Goal: Information Seeking & Learning: Learn about a topic

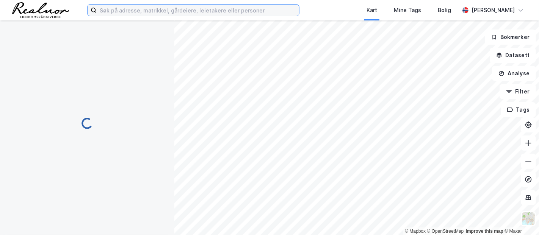
click at [186, 10] on input at bounding box center [198, 10] width 202 height 11
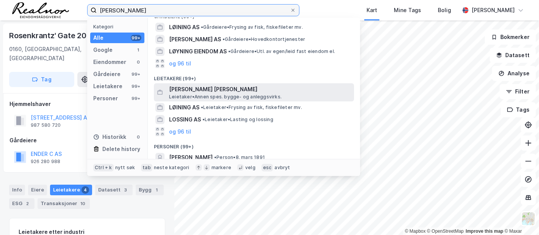
scroll to position [83, 0]
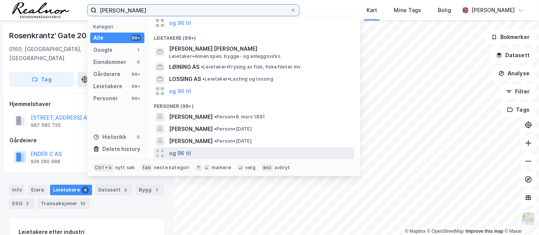
type input "petter løyning"
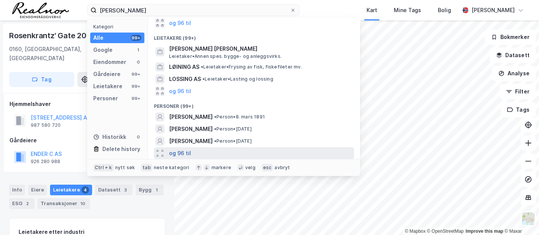
click at [178, 149] on button "og 96 til" at bounding box center [180, 153] width 22 height 9
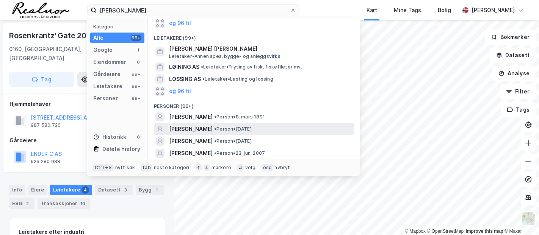
scroll to position [125, 0]
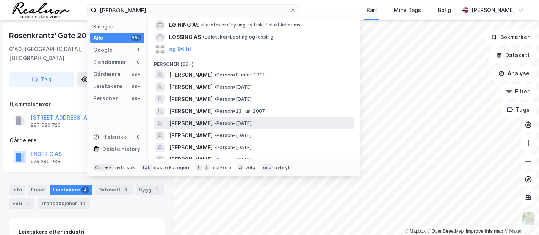
click at [212, 123] on span "PETTER YNGVE LØYNING" at bounding box center [191, 123] width 44 height 9
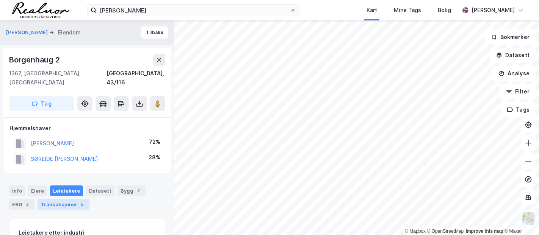
click at [71, 199] on div "Transaksjoner 5" at bounding box center [63, 204] width 52 height 11
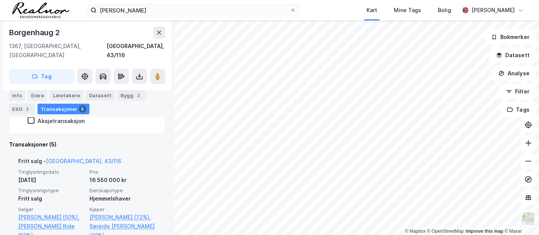
scroll to position [283, 0]
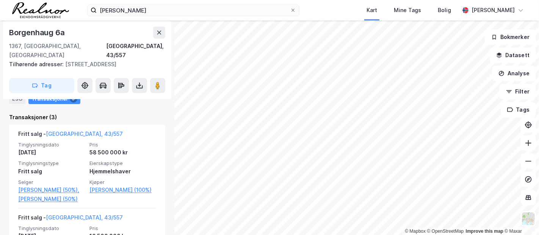
scroll to position [211, 0]
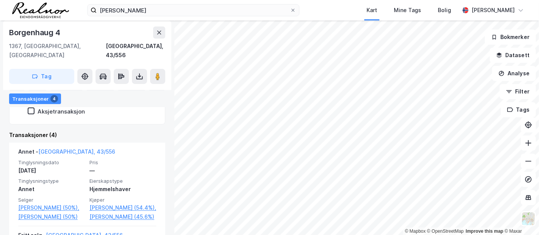
scroll to position [217, 0]
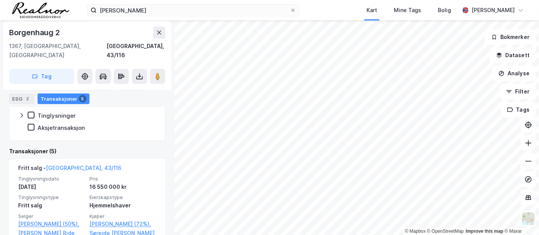
scroll to position [241, 0]
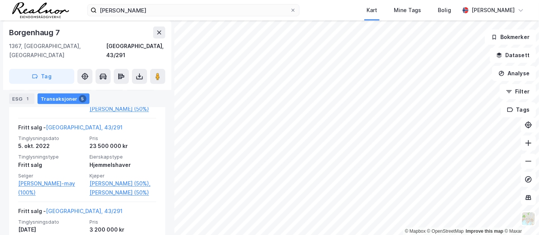
scroll to position [217, 0]
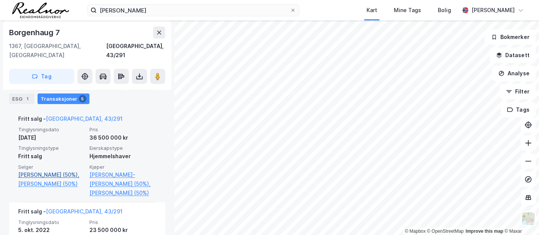
click at [71, 170] on link "Gjerset Ole Torkel (50%)," at bounding box center [51, 174] width 67 height 9
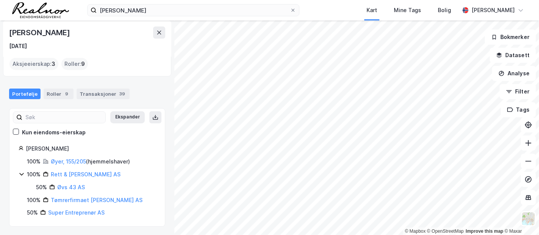
scroll to position [48, 0]
drag, startPoint x: 142, startPoint y: 180, endPoint x: 127, endPoint y: 180, distance: 15.5
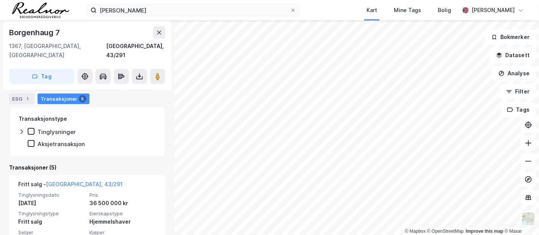
scroll to position [217, 0]
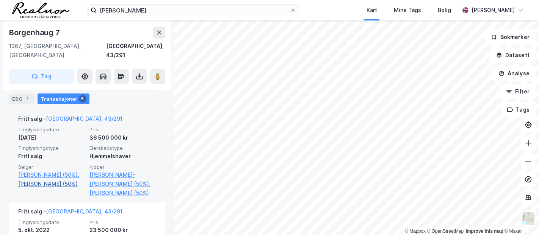
click at [53, 180] on link "Gjerset Ingrid Johns (50%)" at bounding box center [51, 184] width 67 height 9
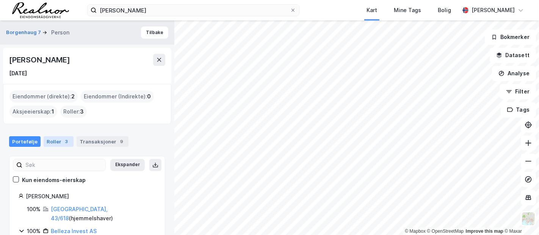
click at [56, 145] on div "Roller 3" at bounding box center [59, 141] width 30 height 11
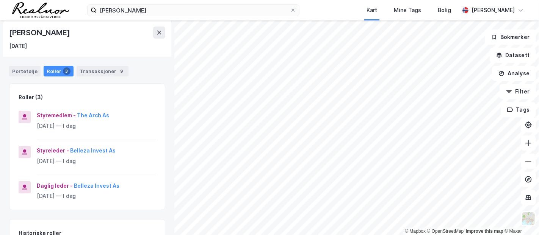
scroll to position [84, 0]
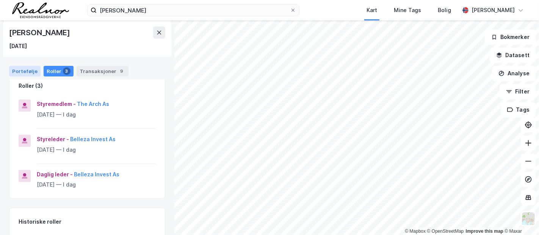
click at [18, 72] on div "Portefølje" at bounding box center [24, 71] width 31 height 11
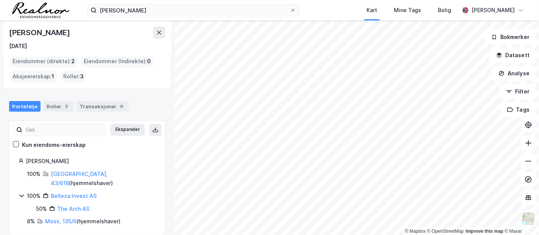
click at [97, 97] on div "Portefølje Roller 3 Transaksjoner 9" at bounding box center [87, 103] width 174 height 23
click at [98, 105] on div "Transaksjoner 9" at bounding box center [103, 106] width 52 height 11
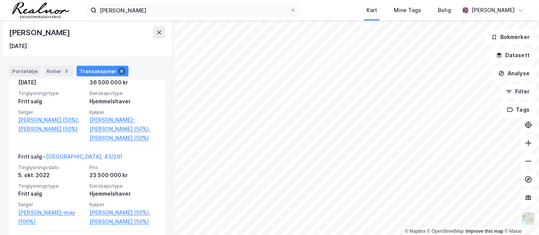
scroll to position [379, 0]
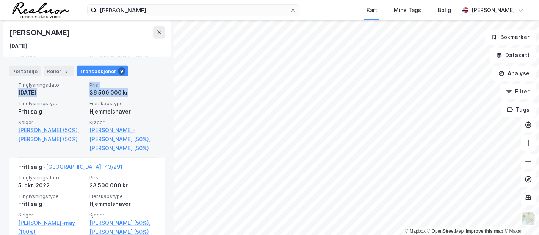
drag, startPoint x: 139, startPoint y: 111, endPoint x: 17, endPoint y: 106, distance: 121.7
click at [17, 106] on div "Fritt salg - Bærum, 43/291 Tinglysningsdato 19. aug. 2024 Pris 36 500 000 kr Ti…" at bounding box center [87, 111] width 156 height 93
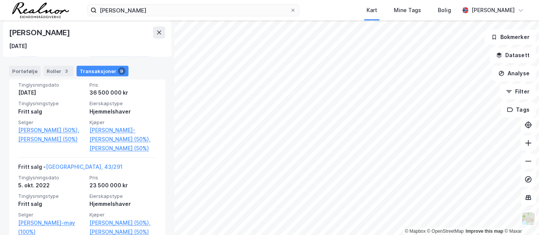
drag, startPoint x: 13, startPoint y: 101, endPoint x: 159, endPoint y: 176, distance: 164.1
click at [160, 174] on div "Borgenhaug 7 Person Tilbake Ingrid Johns Gjerset 23. feb. 1981 Eiendommer (dire…" at bounding box center [87, 127] width 174 height 215
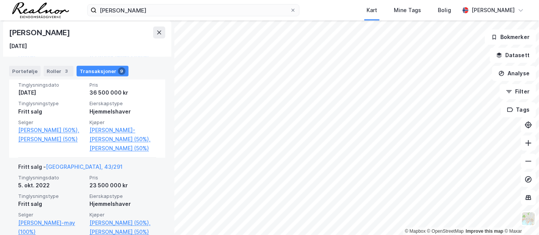
click at [150, 184] on div "Fritt salg - Bærum, 43/291 Tinglysningsdato 5. okt. 2022 Pris 23 500 000 kr Tin…" at bounding box center [87, 200] width 156 height 84
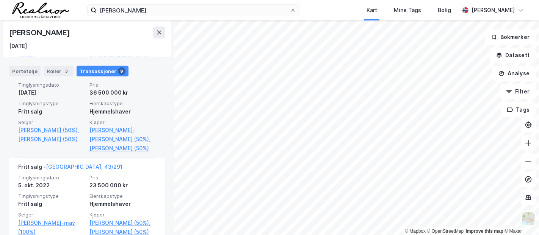
drag, startPoint x: 150, startPoint y: 174, endPoint x: 15, endPoint y: 102, distance: 153.0
click at [15, 102] on div "Fritt salg - Bærum, 43/291 Tinglysningsdato 19. aug. 2024 Pris 36 500 000 kr Ti…" at bounding box center [87, 111] width 156 height 93
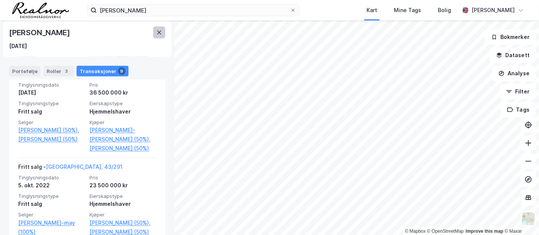
click at [163, 35] on button at bounding box center [159, 33] width 12 height 12
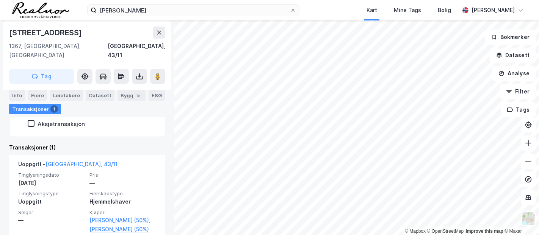
scroll to position [183, 0]
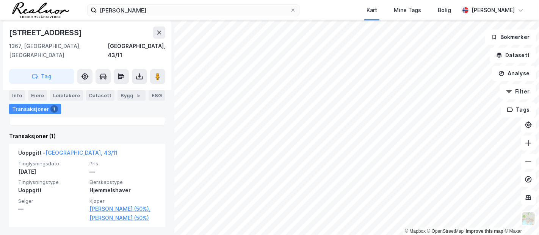
click at [166, 186] on div "© Mapbox © OpenStreetMap Improve this map © Maxar Snarøyveien 161 1367, Snarøya…" at bounding box center [269, 127] width 539 height 215
click at [159, 31] on icon at bounding box center [159, 33] width 6 height 6
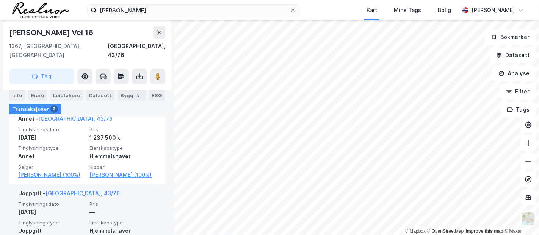
scroll to position [242, 0]
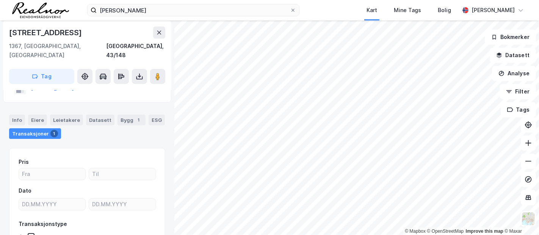
scroll to position [23, 0]
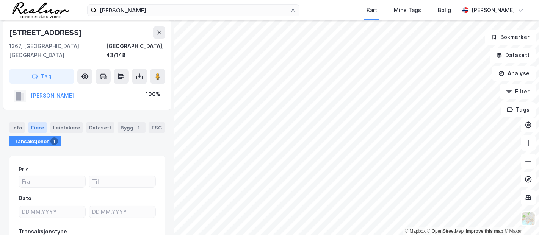
click at [38, 122] on div "Eiere" at bounding box center [37, 127] width 19 height 11
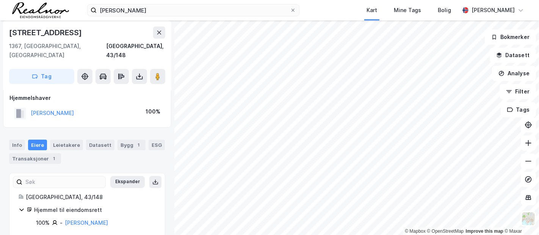
scroll to position [8, 0]
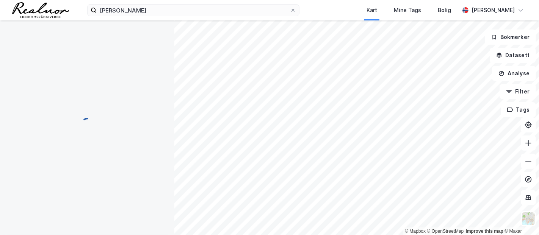
scroll to position [8, 0]
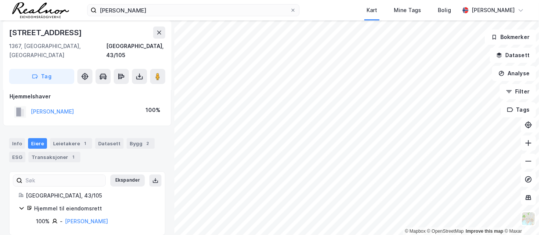
scroll to position [8, 0]
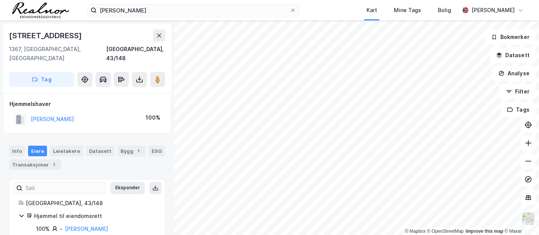
scroll to position [8, 0]
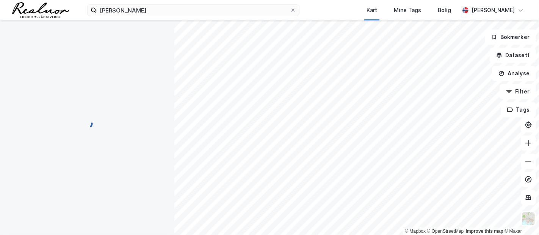
scroll to position [8, 0]
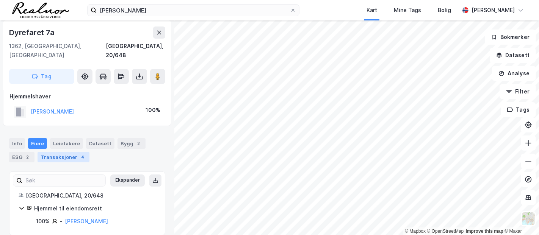
click at [65, 152] on div "Transaksjoner 4" at bounding box center [63, 157] width 52 height 11
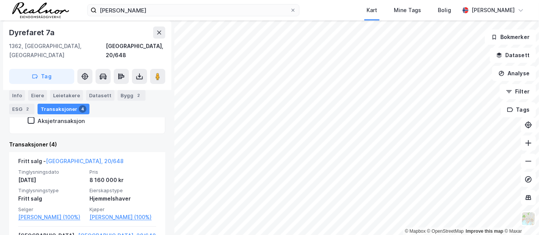
scroll to position [160, 0]
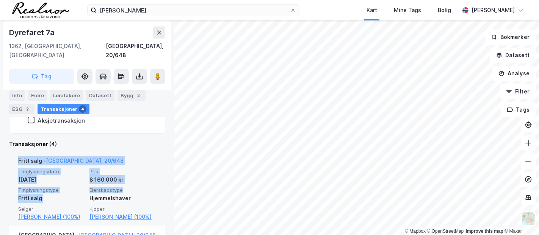
drag, startPoint x: 11, startPoint y: 159, endPoint x: 131, endPoint y: 183, distance: 121.7
click at [131, 183] on div "Fritt salg - Bærum, 20/648 Tinglysningsdato 19. sep. 2019 Pris 8 160 000 kr Tin…" at bounding box center [87, 189] width 156 height 75
click at [9, 167] on div "Fritt salg - Bærum, 20/648 Tinglysningsdato 19. sep. 2019 Pris 8 160 000 kr Tin…" at bounding box center [87, 189] width 156 height 75
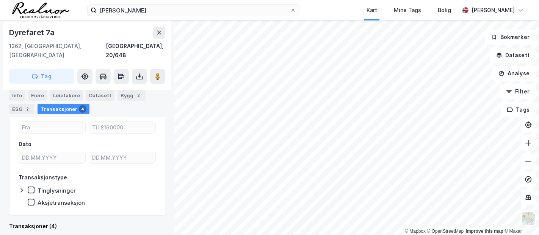
scroll to position [76, 0]
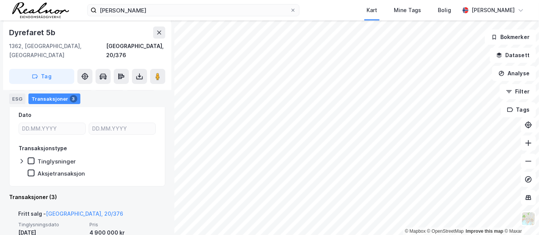
scroll to position [175, 0]
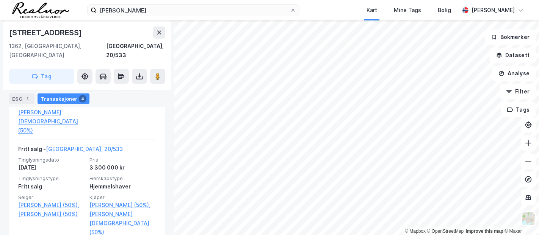
scroll to position [286, 0]
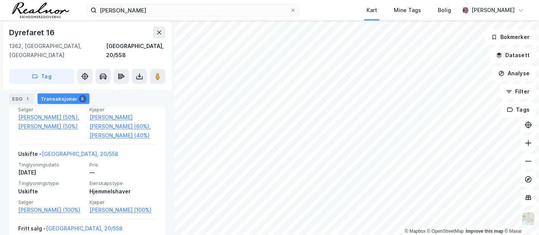
scroll to position [386, 0]
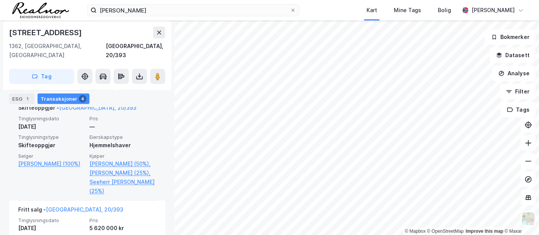
scroll to position [217, 0]
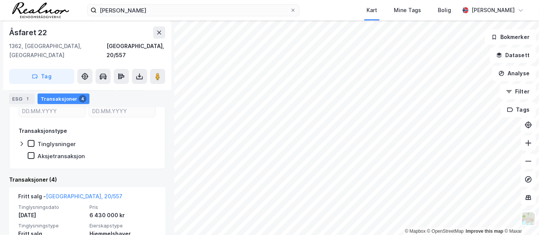
scroll to position [175, 0]
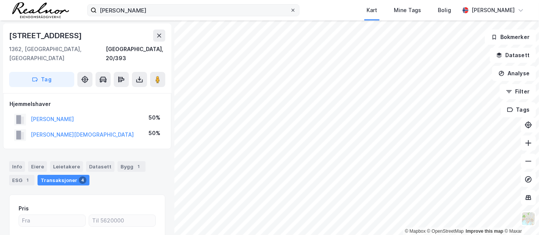
click at [293, 10] on icon at bounding box center [292, 10] width 3 height 3
click at [290, 10] on input "petter løyning" at bounding box center [193, 10] width 193 height 11
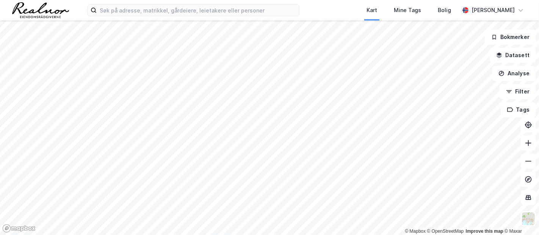
drag, startPoint x: 262, startPoint y: 34, endPoint x: 314, endPoint y: 6, distance: 59.0
click at [314, 6] on div "Kart Mine Tags Bolig Stine Isaksen" at bounding box center [269, 10] width 539 height 20
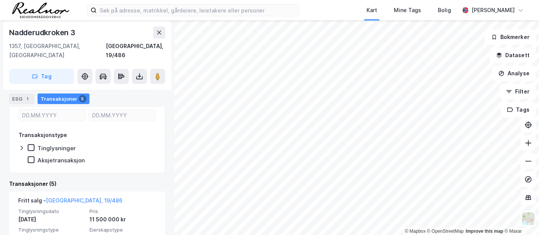
scroll to position [202, 0]
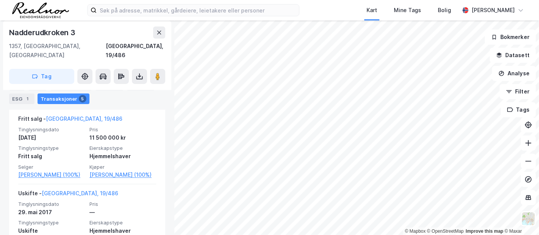
click at [34, 10] on img at bounding box center [40, 10] width 57 height 16
